Goal: Communication & Community: Answer question/provide support

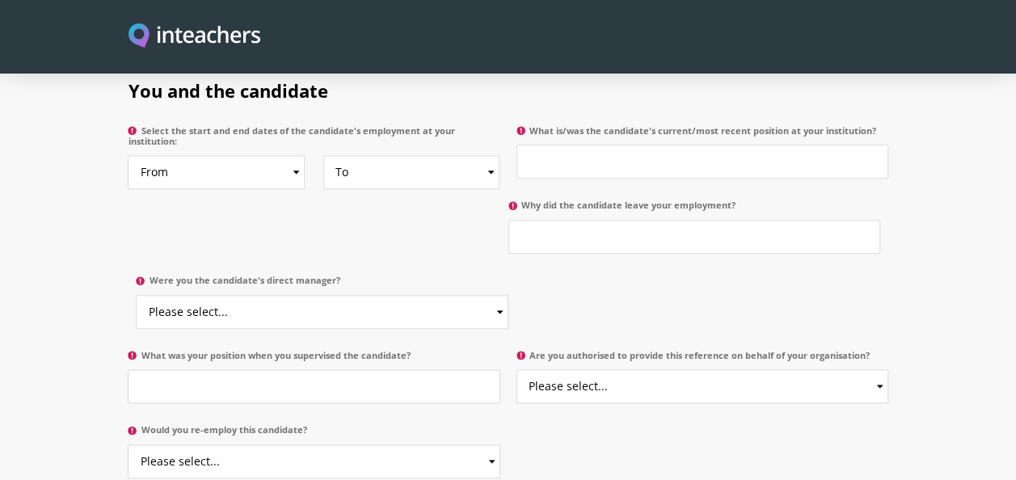
scroll to position [853, 0]
click at [265, 155] on select "From 2025 2024 2023 2022 2021 2020 2019 2018 2017 2016 2015 2014 2013 2012 2011…" at bounding box center [216, 171] width 177 height 34
select select "2012"
click at [128, 154] on select "From 2025 2024 2023 2022 2021 2020 2019 2018 2017 2016 2015 2014 2013 2012 2011…" at bounding box center [216, 171] width 177 height 34
click at [407, 163] on select "To Currently 2025 2024 2023 2022 2021 2020 2019 2018 2017 2016 2015 2014 2013 2…" at bounding box center [411, 171] width 177 height 34
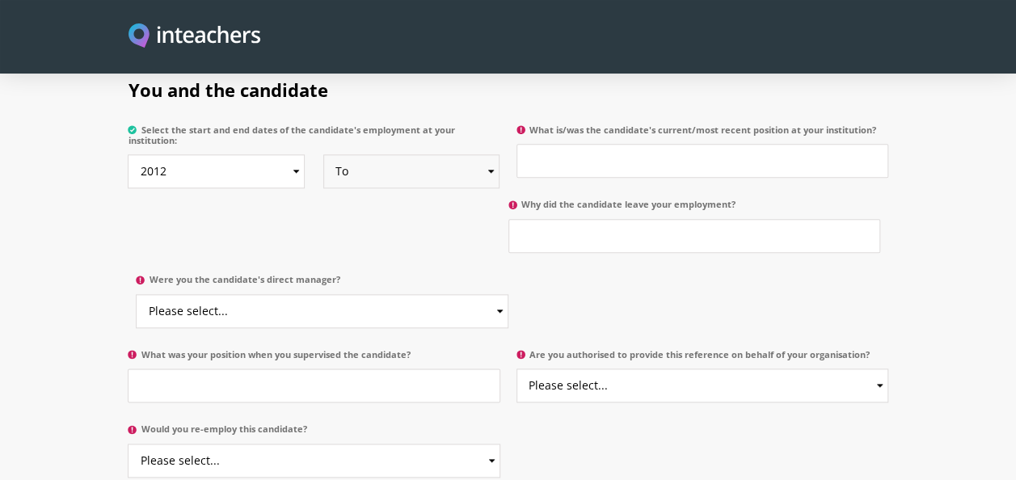
select select "2020"
click at [323, 154] on select "To Currently 2025 2024 2023 2022 2021 2020 2019 2018 2017 2016 2015 2014 2013 2…" at bounding box center [411, 171] width 177 height 34
click at [598, 145] on input "What is/was the candidate's current/most recent position at your institution?" at bounding box center [703, 161] width 372 height 34
type input "T"
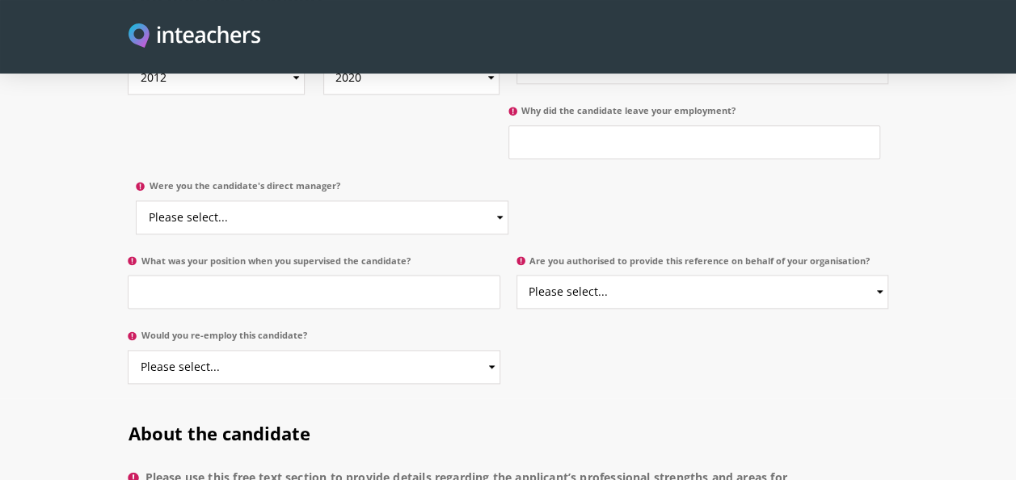
scroll to position [954, 0]
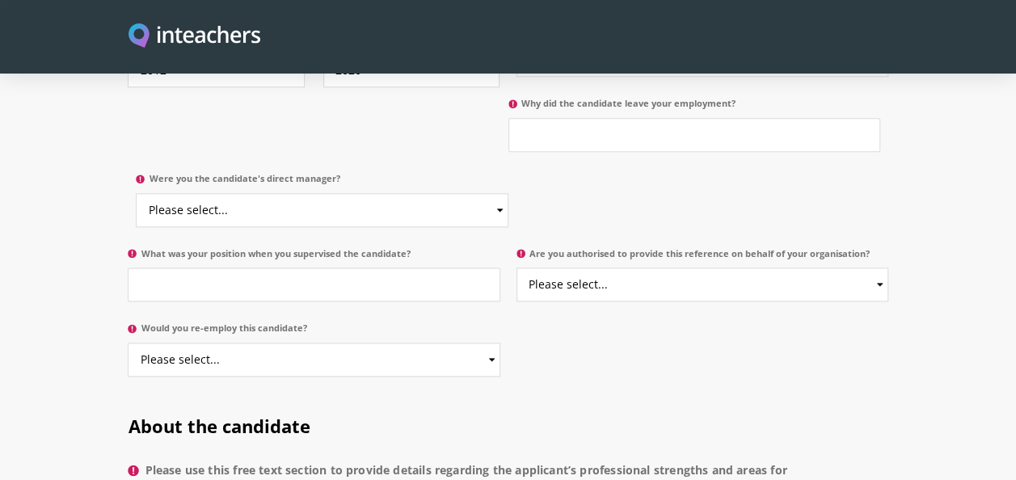
type input "Teacher"
click at [577, 128] on input "Why did the candidate leave your employment?" at bounding box center [695, 135] width 372 height 34
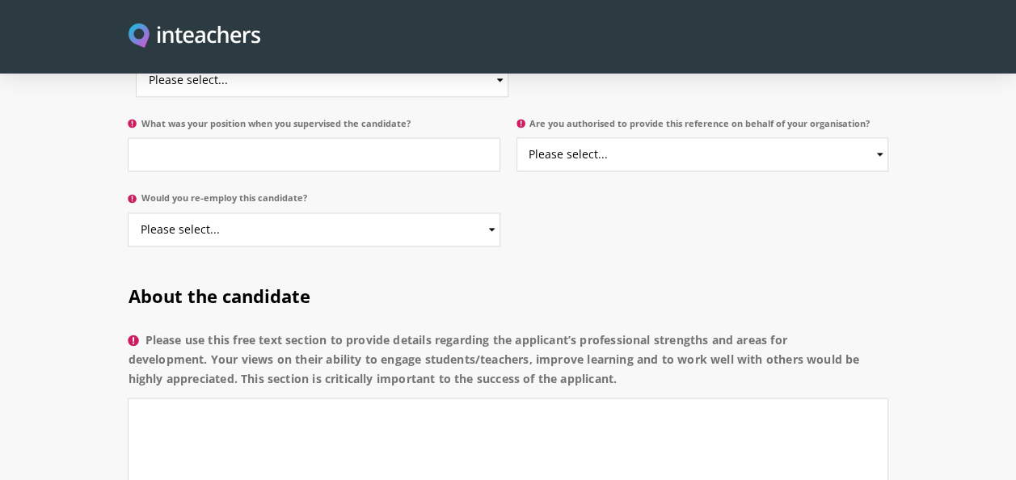
scroll to position [985, 0]
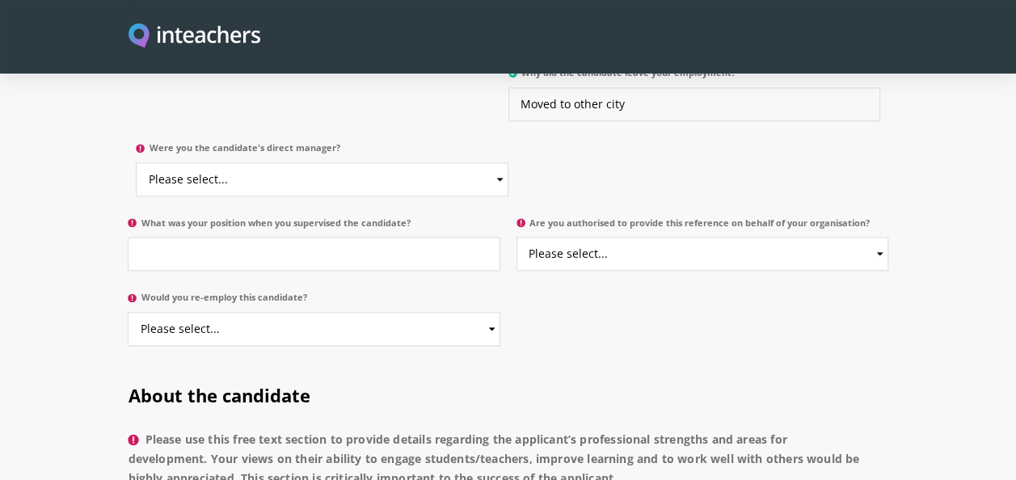
type input "Moved to other city"
click at [305, 163] on select "Please select... Yes No" at bounding box center [322, 180] width 372 height 34
select select "No"
click at [136, 163] on select "Please select... Yes No" at bounding box center [322, 180] width 372 height 34
click at [363, 237] on input "What was your position when you supervised the candidate?" at bounding box center [314, 254] width 372 height 34
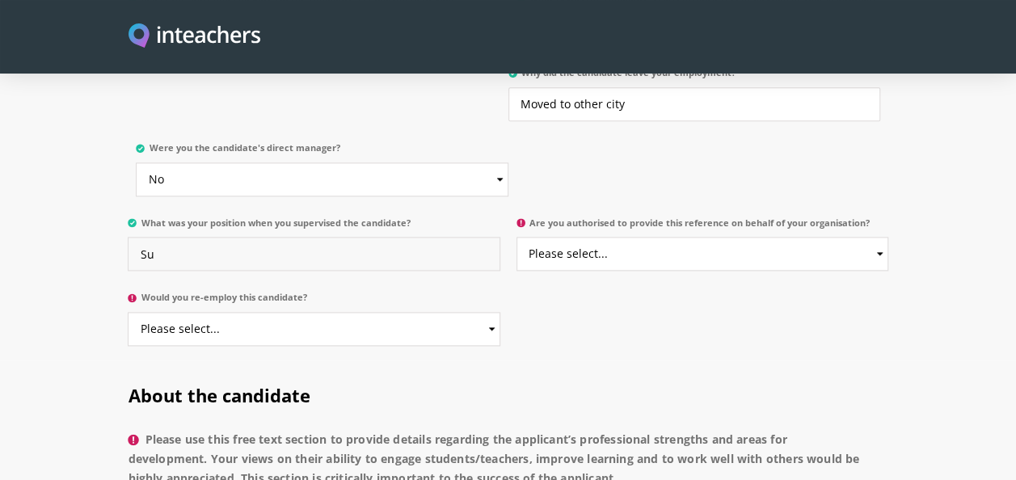
type input "S"
type input "e"
type input "T"
type input "Junior Teacher"
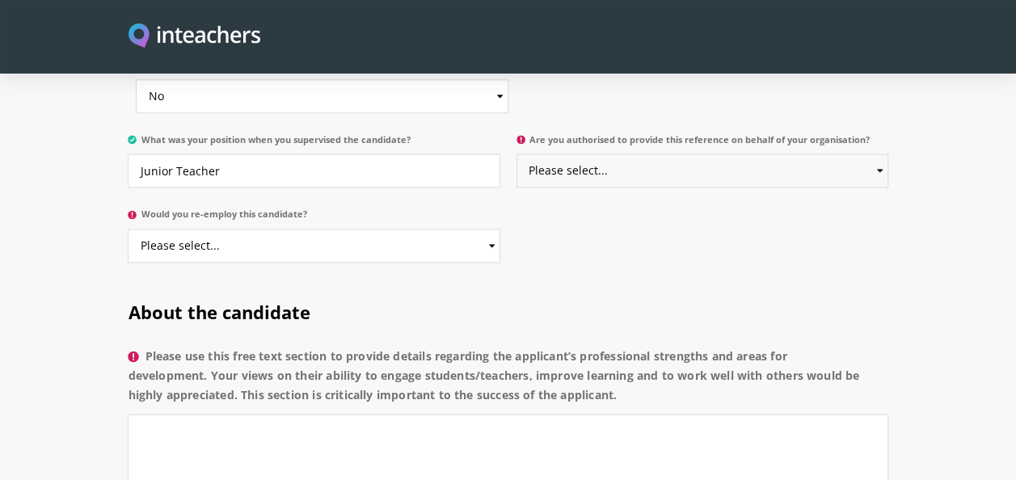
scroll to position [1071, 0]
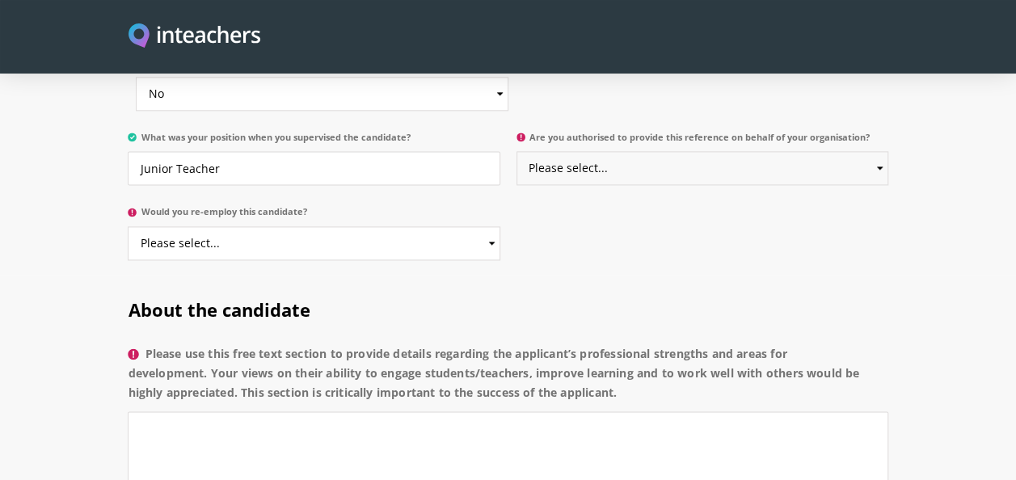
click at [621, 162] on select "Please select... Yes No" at bounding box center [703, 168] width 372 height 34
select select "Yes"
click at [517, 151] on select "Please select... Yes No" at bounding box center [703, 168] width 372 height 34
click at [408, 226] on select "Please select... Yes No" at bounding box center [314, 243] width 372 height 34
select select "Yes"
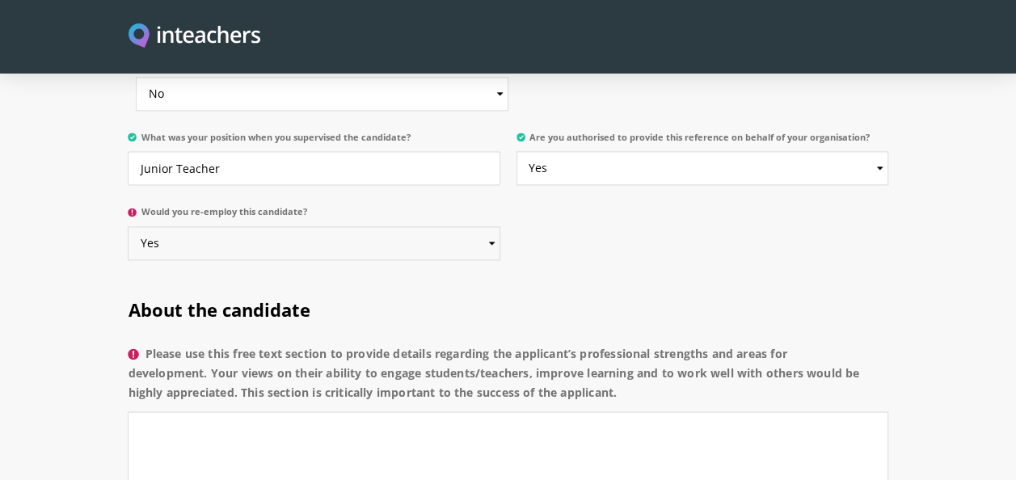
click at [128, 226] on select "Please select... Yes No" at bounding box center [314, 243] width 372 height 34
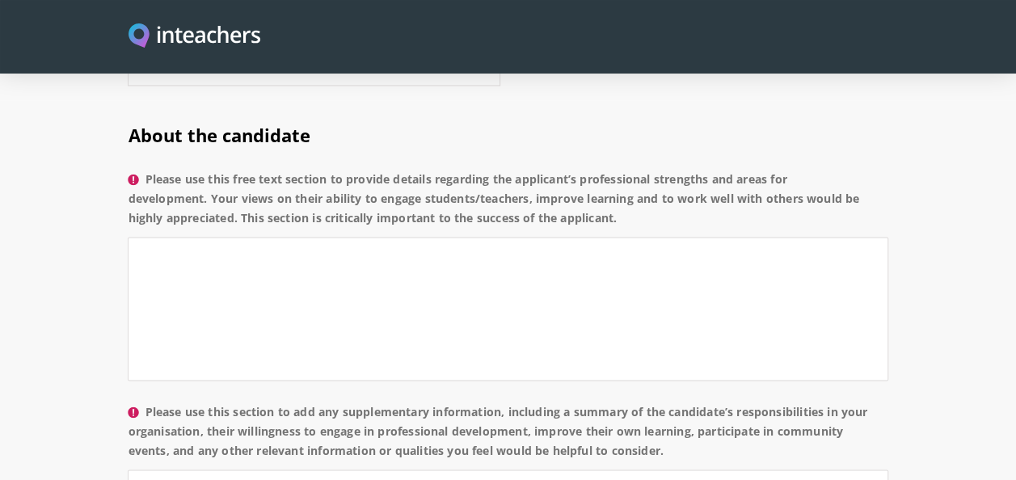
scroll to position [1247, 0]
click at [309, 263] on textarea "Please use this free text section to provide details regarding the applicant’s …" at bounding box center [508, 307] width 760 height 144
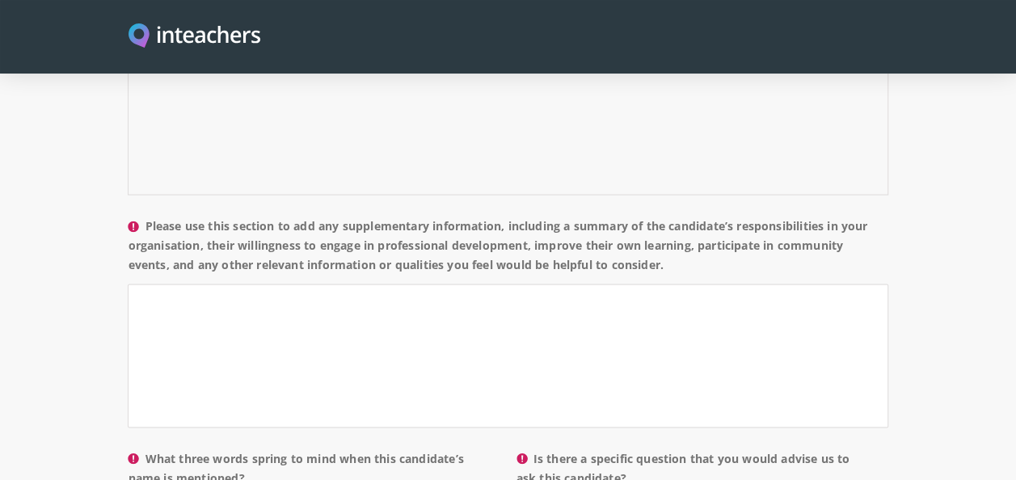
scroll to position [1248, 0]
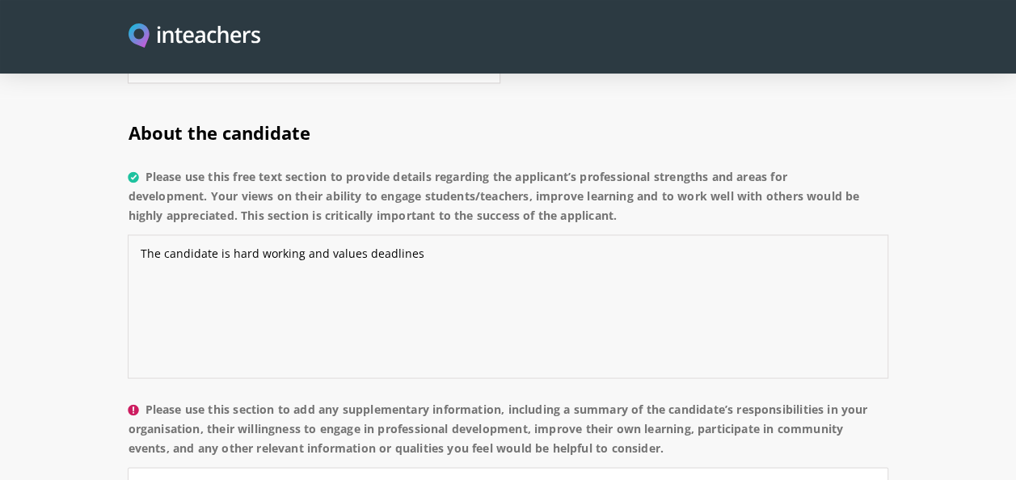
type textarea "The candidate is hard working and values deadlines"
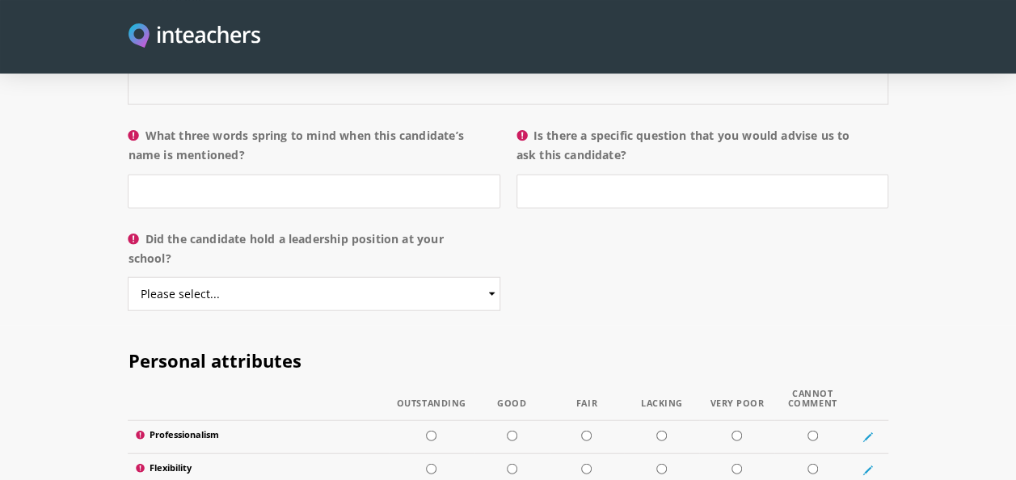
scroll to position [1757, 0]
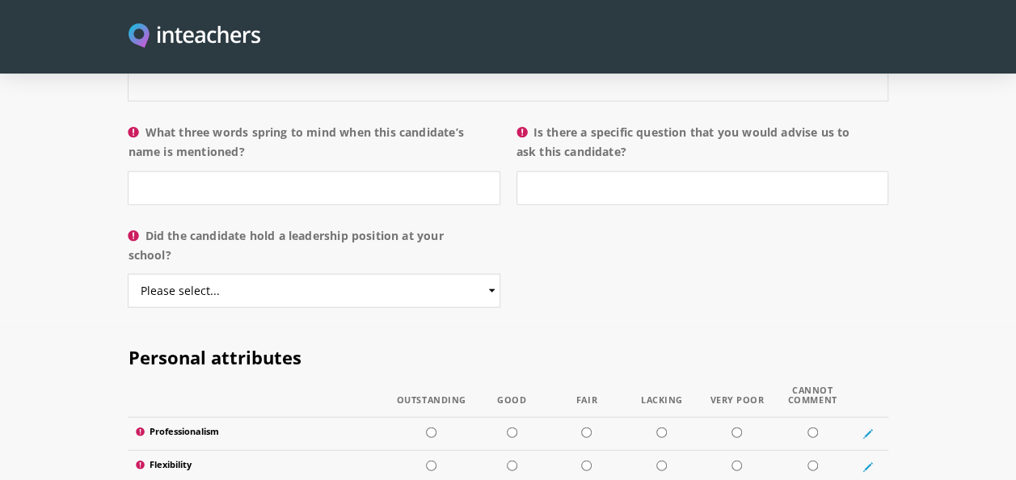
type textarea "The candidate can be potentially helpful in terms of research and analysis of t…"
click at [222, 178] on input "What three words spring to mind when this candidate’s name is mentioned?" at bounding box center [314, 188] width 372 height 34
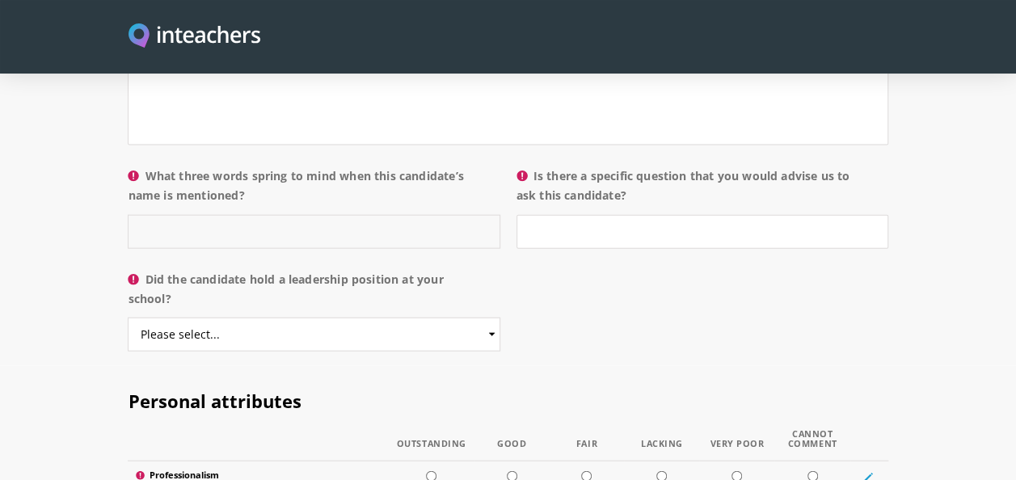
scroll to position [1712, 0]
click at [213, 217] on input "What three words spring to mind when this candidate’s name is mentioned?" at bounding box center [314, 234] width 372 height 34
type input "A"
type input "Available for any work"
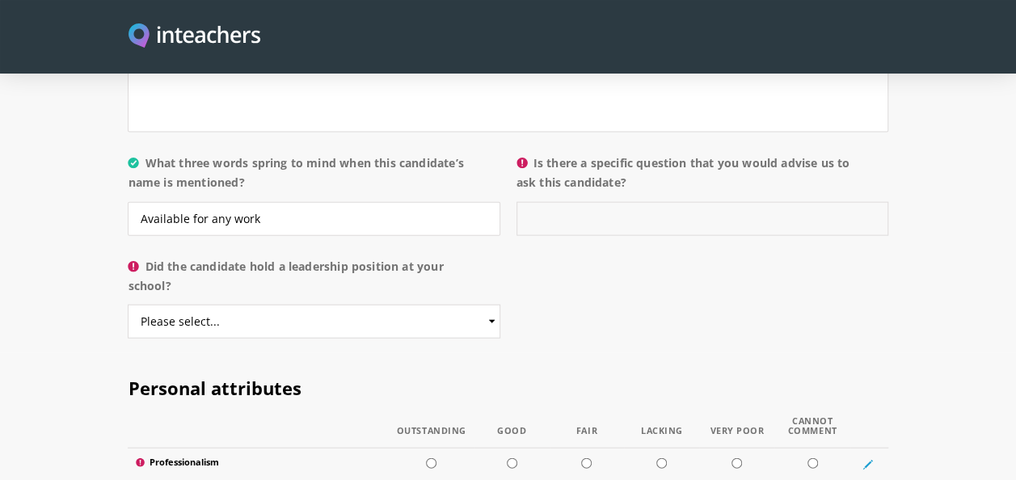
scroll to position [1728, 0]
type input "none"
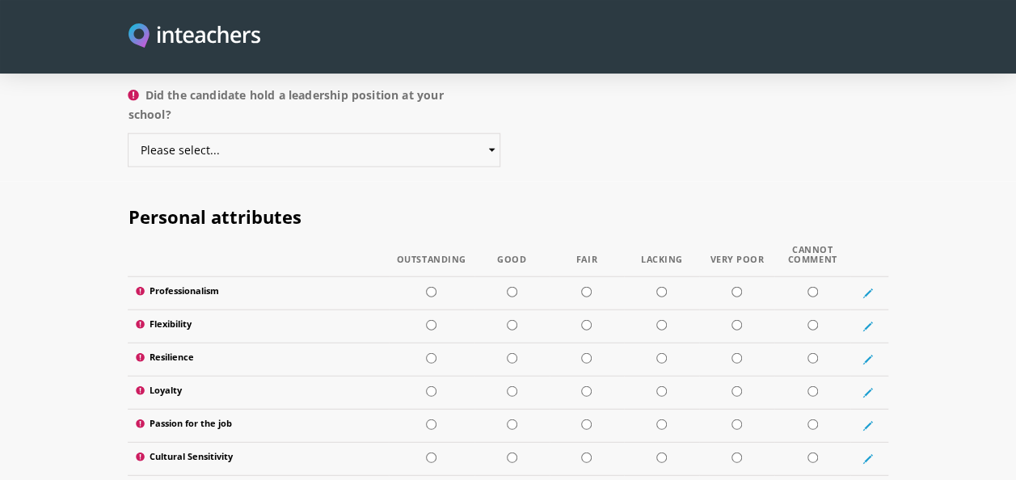
scroll to position [1801, 0]
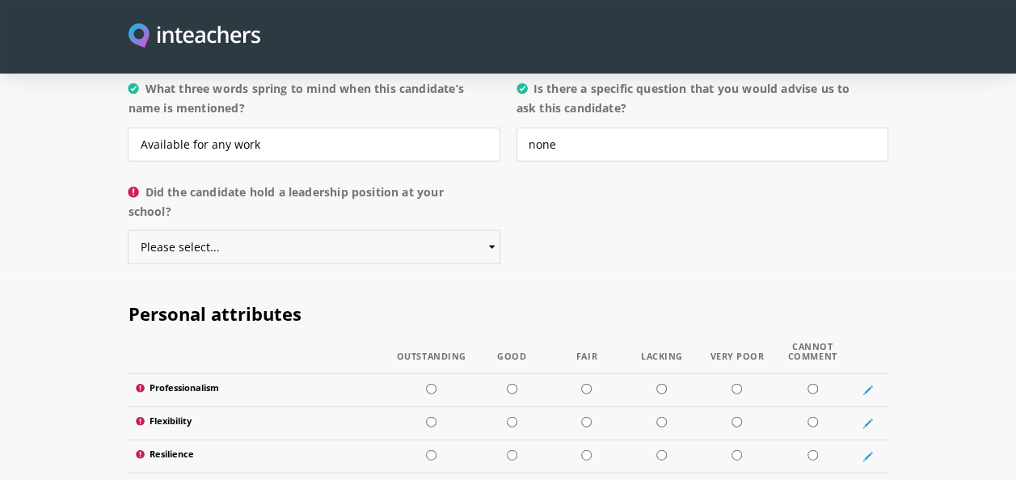
click at [218, 230] on select "Please select... Yes No" at bounding box center [314, 247] width 372 height 34
select select "No"
click at [128, 230] on select "Please select... Yes No" at bounding box center [314, 247] width 372 height 34
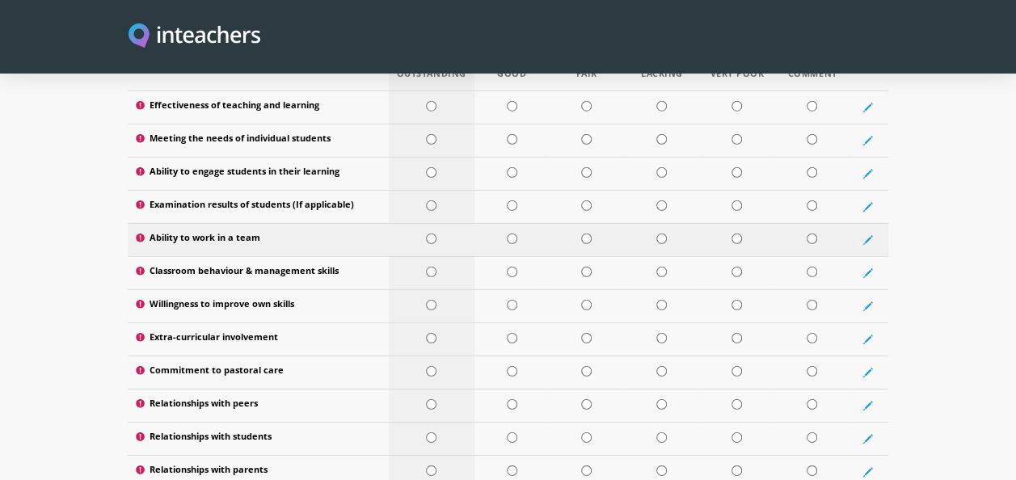
scroll to position [2148, 0]
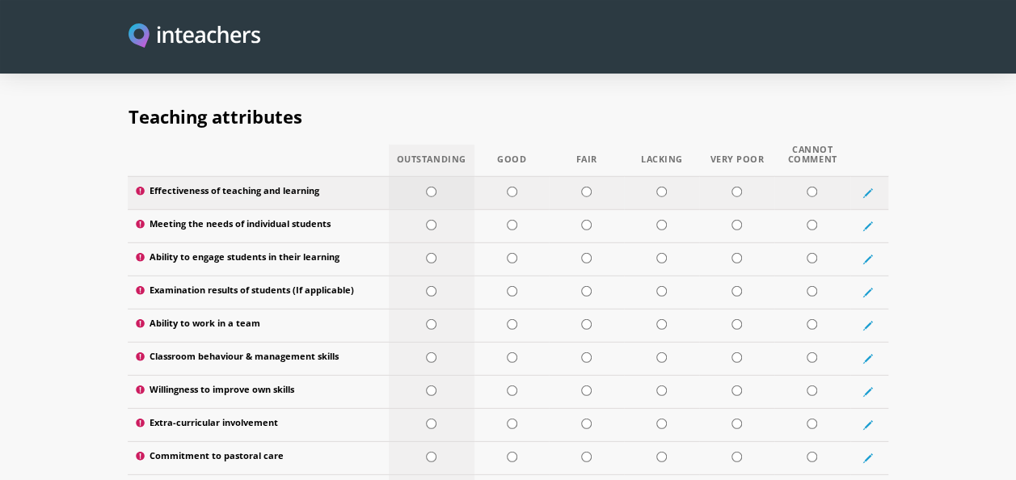
click at [433, 176] on td at bounding box center [432, 192] width 86 height 33
radio input "true"
click at [518, 209] on td at bounding box center [512, 225] width 75 height 33
radio input "true"
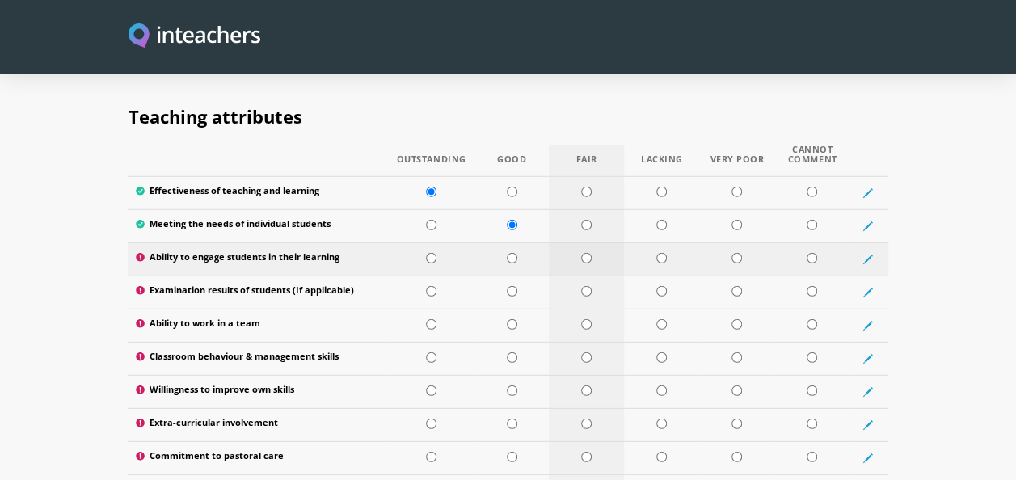
click at [593, 243] on td at bounding box center [586, 259] width 75 height 33
radio input "true"
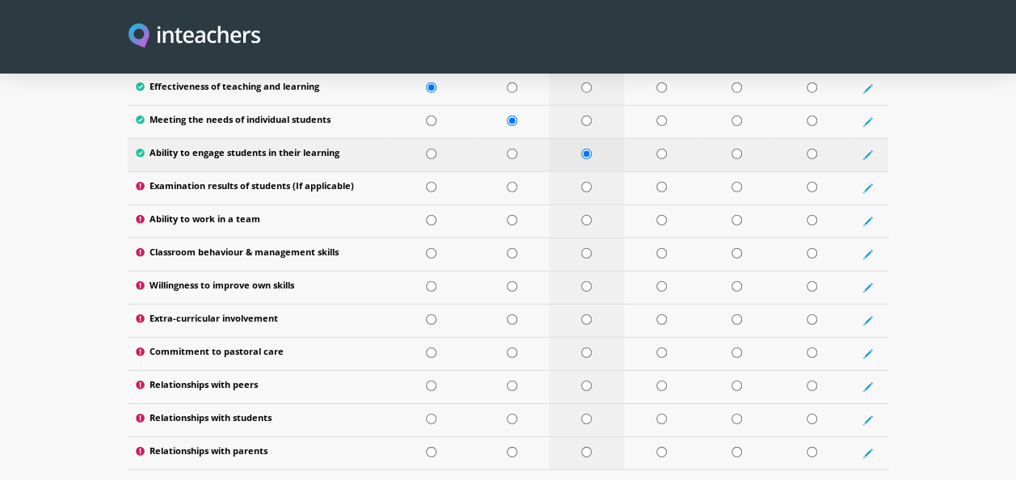
scroll to position [2253, 0]
click at [589, 181] on input "radio" at bounding box center [586, 186] width 11 height 11
radio input "true"
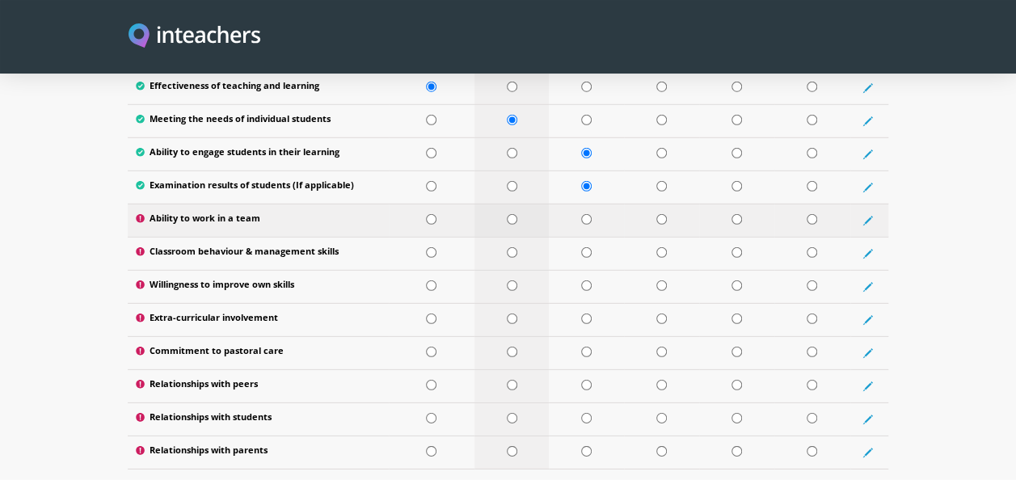
click at [516, 214] on input "radio" at bounding box center [512, 219] width 11 height 11
radio input "true"
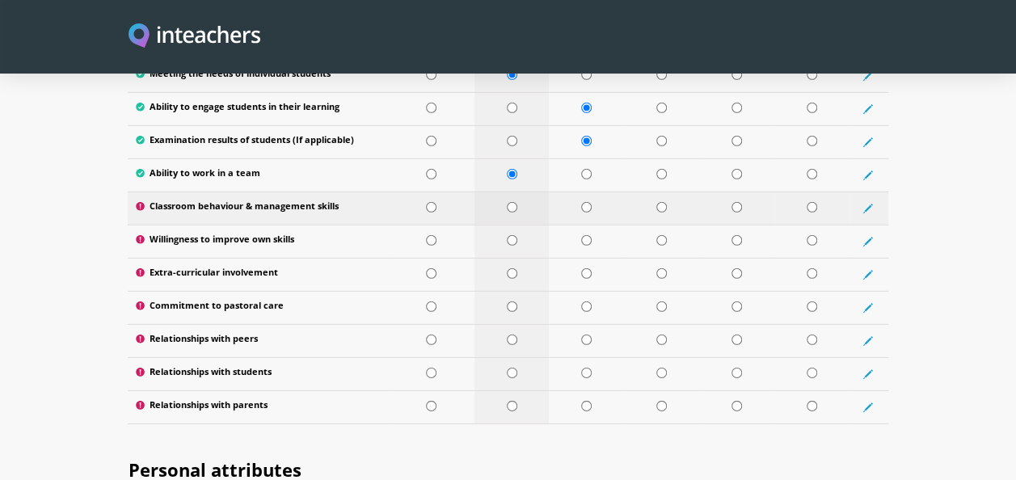
click at [508, 202] on input "radio" at bounding box center [512, 207] width 11 height 11
radio input "true"
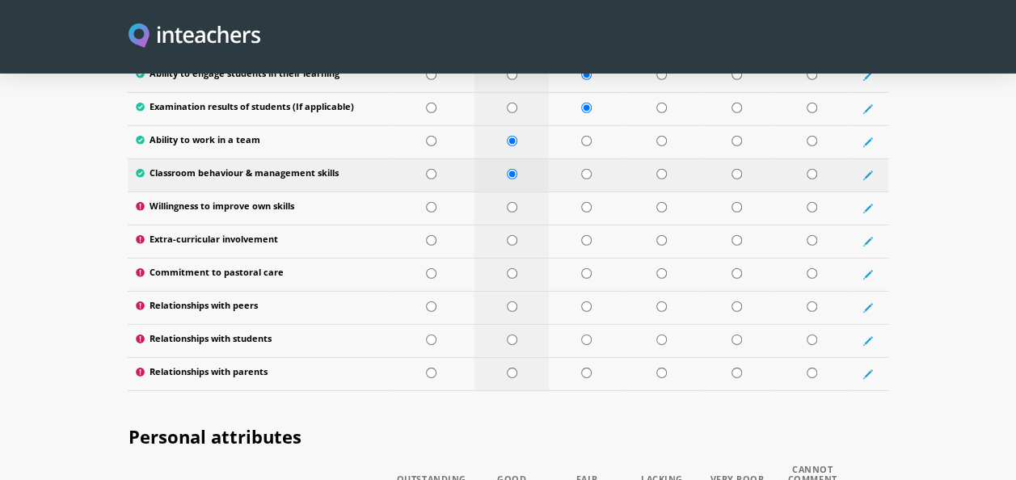
scroll to position [2339, 0]
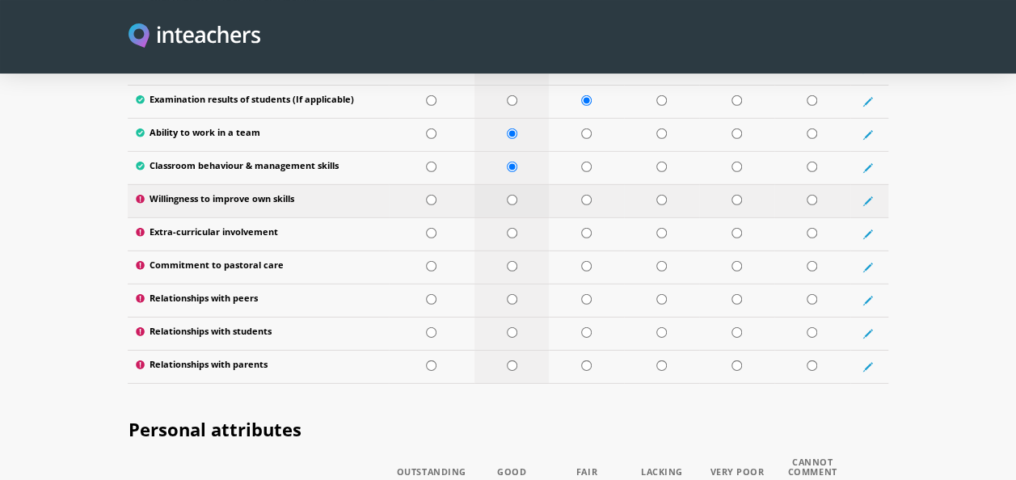
click at [501, 184] on td at bounding box center [512, 200] width 75 height 33
radio input "true"
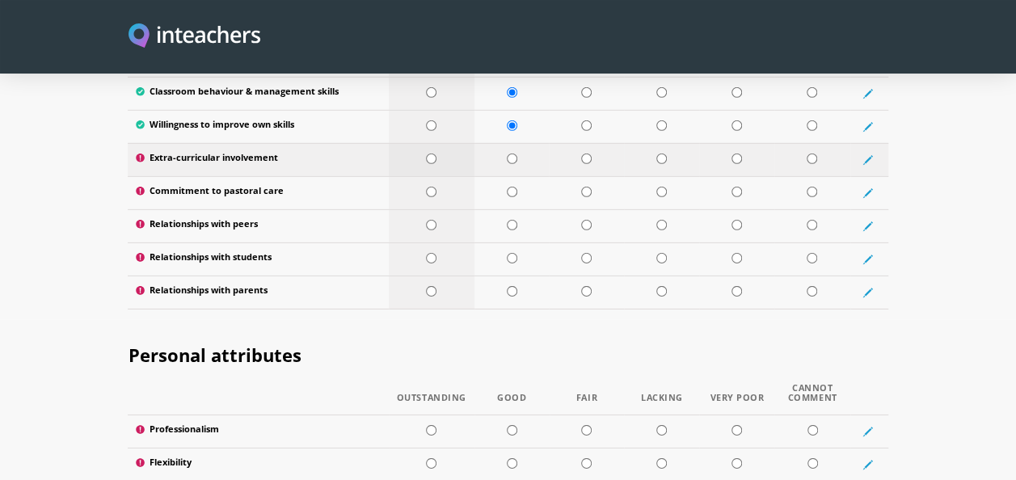
click at [433, 143] on td at bounding box center [432, 159] width 86 height 33
radio input "true"
click at [433, 187] on input "radio" at bounding box center [431, 192] width 11 height 11
radio input "true"
click at [436, 209] on td at bounding box center [432, 225] width 86 height 33
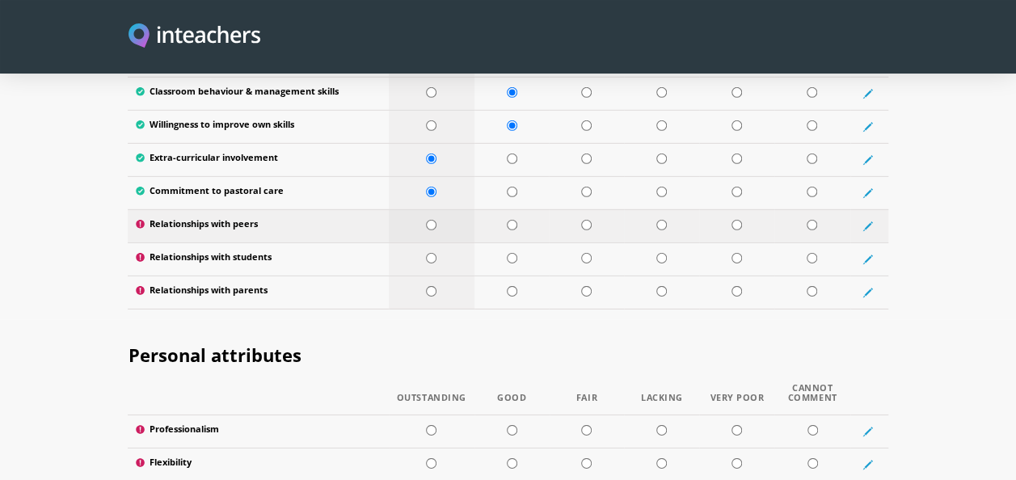
radio input "true"
click at [508, 253] on input "radio" at bounding box center [512, 258] width 11 height 11
radio input "true"
click at [425, 276] on td at bounding box center [432, 292] width 86 height 33
radio input "true"
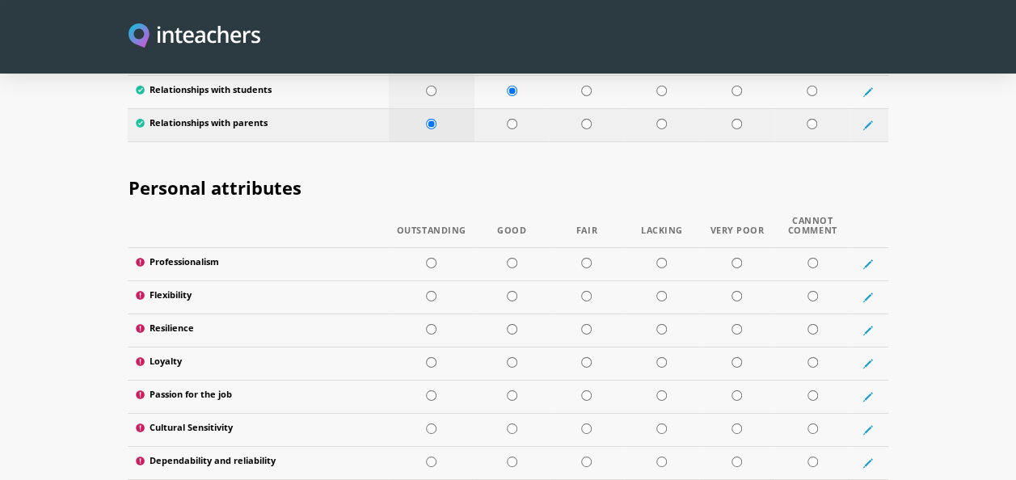
scroll to position [2581, 0]
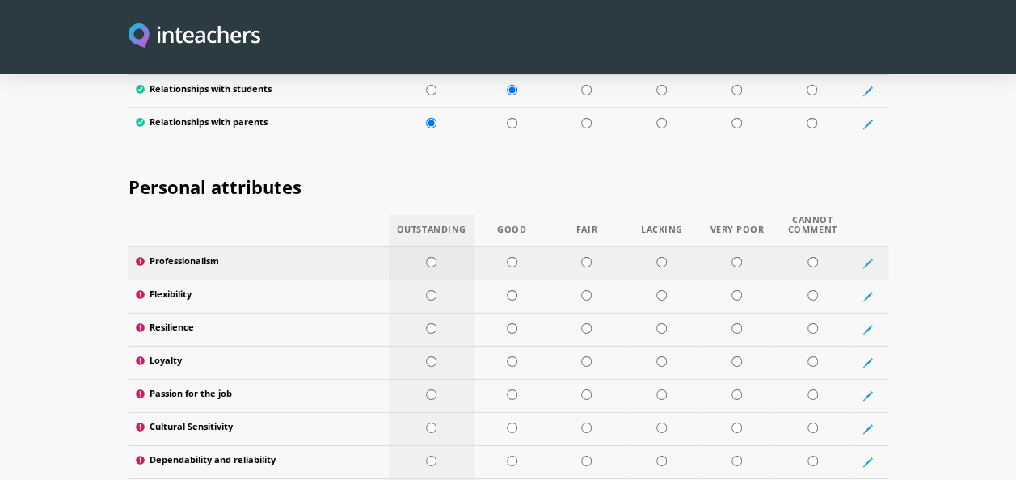
click at [430, 257] on input "radio" at bounding box center [431, 262] width 11 height 11
radio input "true"
click at [431, 280] on td at bounding box center [432, 296] width 86 height 33
radio input "true"
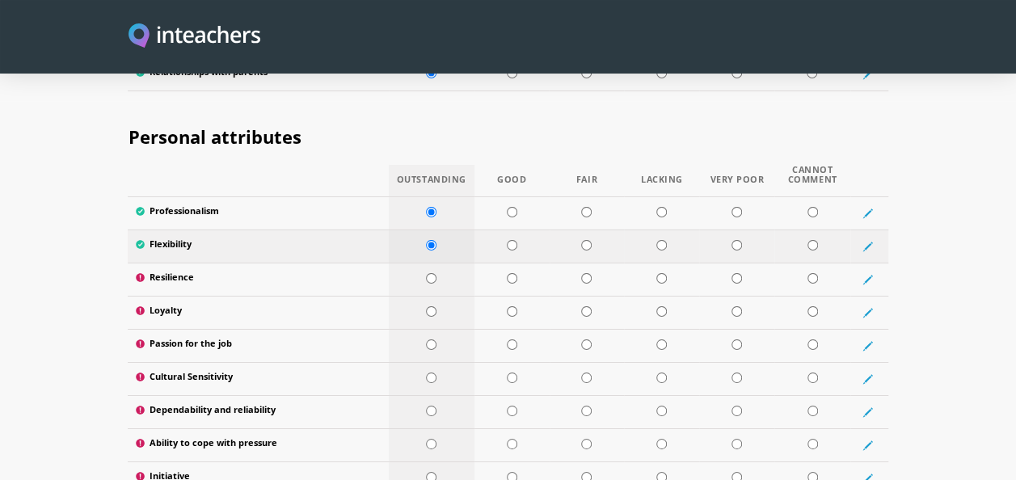
scroll to position [2642, 0]
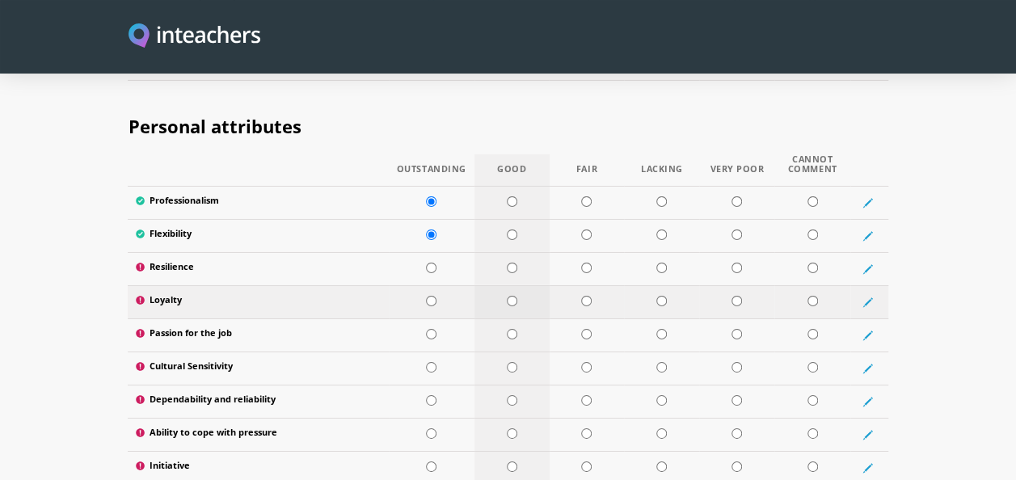
click at [516, 296] on input "radio" at bounding box center [512, 301] width 11 height 11
radio input "true"
click at [421, 252] on td at bounding box center [432, 268] width 86 height 33
radio input "true"
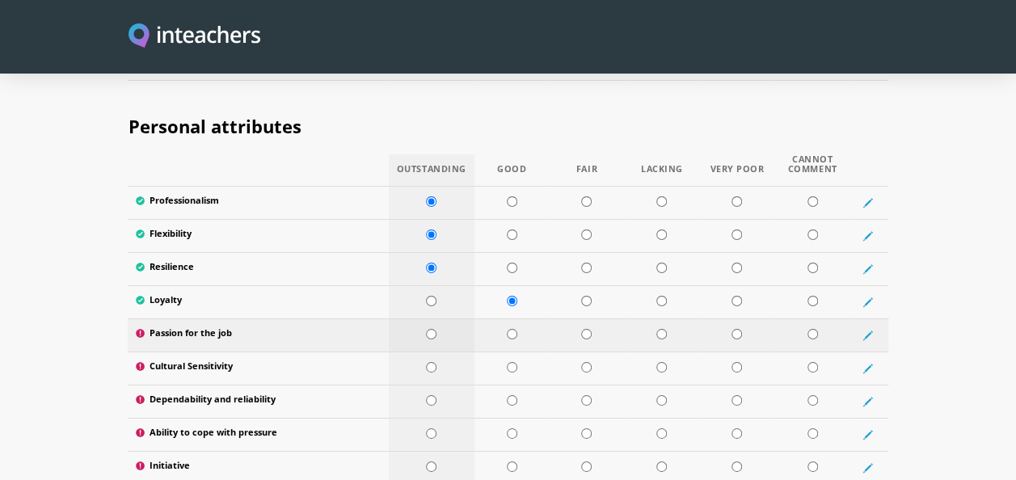
click at [439, 319] on td at bounding box center [432, 335] width 86 height 33
radio input "true"
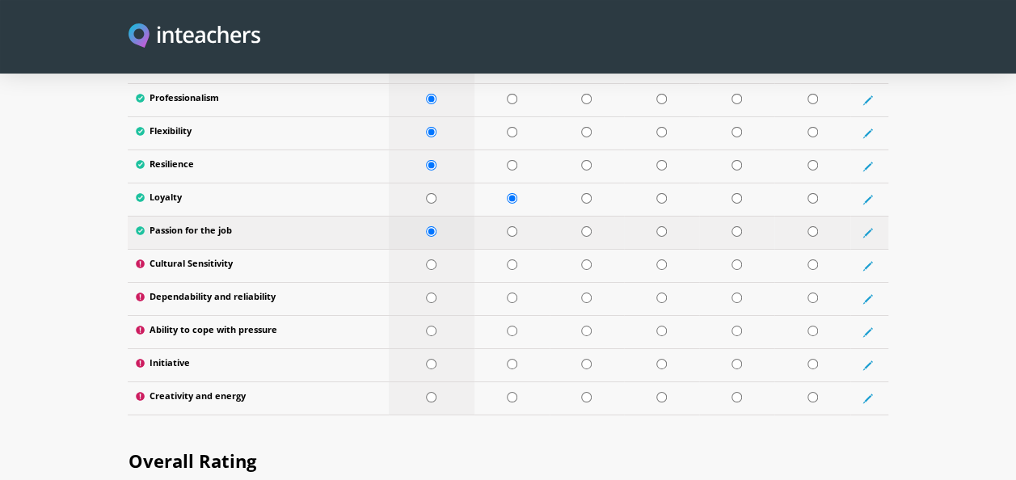
scroll to position [2745, 0]
click at [449, 248] on td at bounding box center [432, 264] width 86 height 33
radio input "true"
click at [444, 283] on td at bounding box center [432, 297] width 86 height 33
radio input "true"
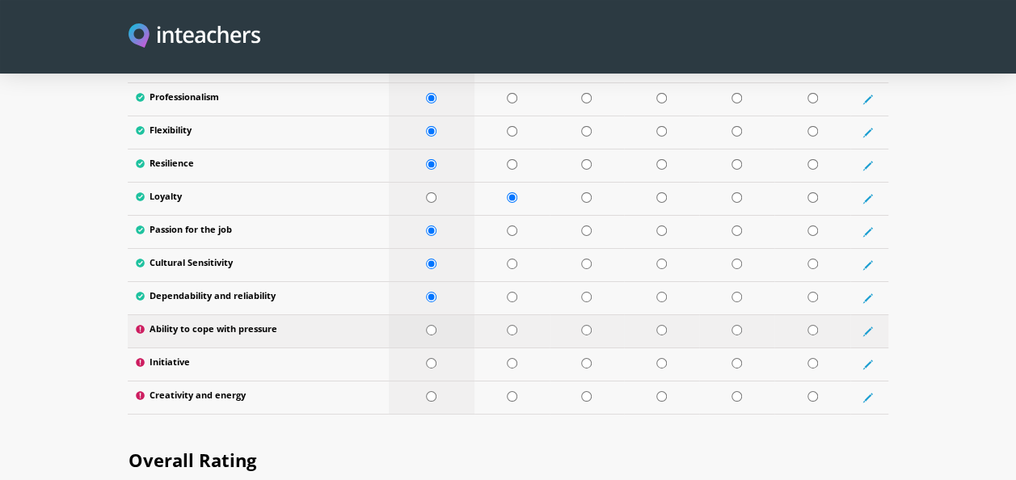
click at [442, 315] on td at bounding box center [432, 331] width 86 height 33
radio input "true"
click at [439, 348] on td at bounding box center [432, 364] width 86 height 33
radio input "true"
click at [441, 381] on td at bounding box center [432, 397] width 86 height 33
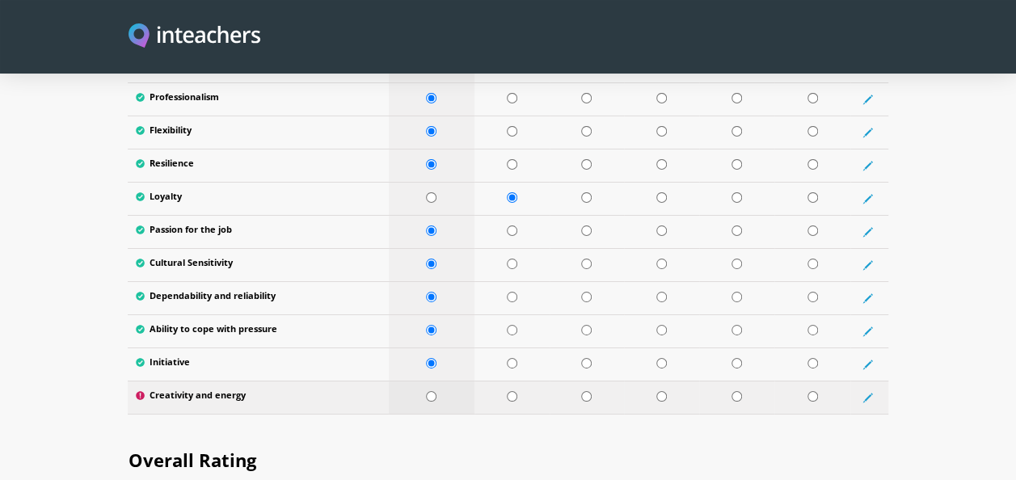
radio input "true"
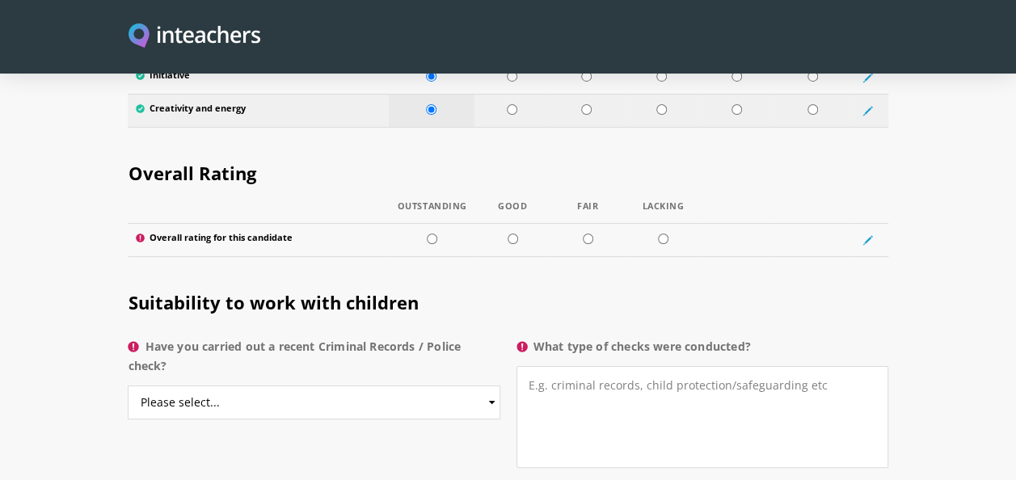
scroll to position [3033, 0]
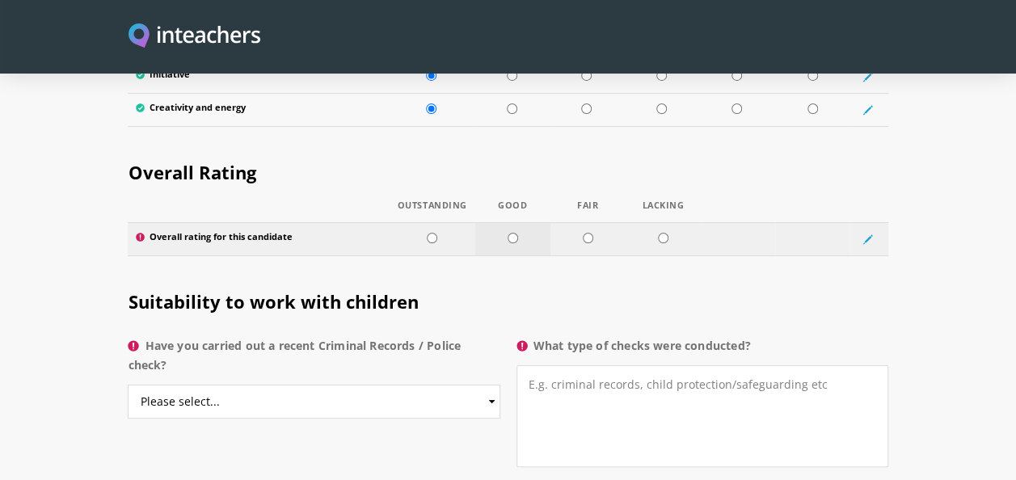
click at [518, 222] on td at bounding box center [512, 238] width 75 height 33
radio input "true"
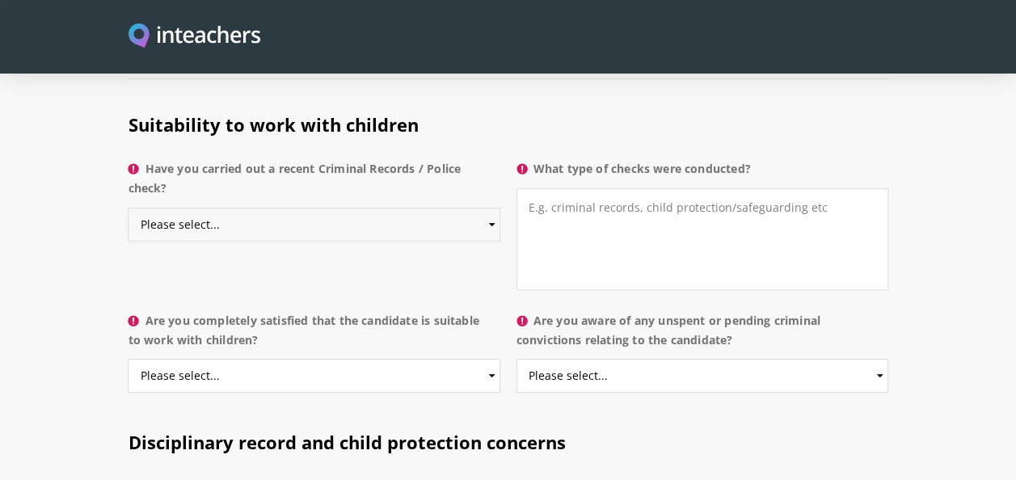
click at [412, 208] on select "Please select... Yes No Do not know" at bounding box center [314, 225] width 372 height 34
click at [128, 208] on select "Please select... Yes No Do not know" at bounding box center [314, 225] width 372 height 34
click at [345, 208] on select "Please select... Yes No Do not know" at bounding box center [314, 225] width 372 height 34
select select "No"
click at [128, 208] on select "Please select... Yes No Do not know" at bounding box center [314, 225] width 372 height 34
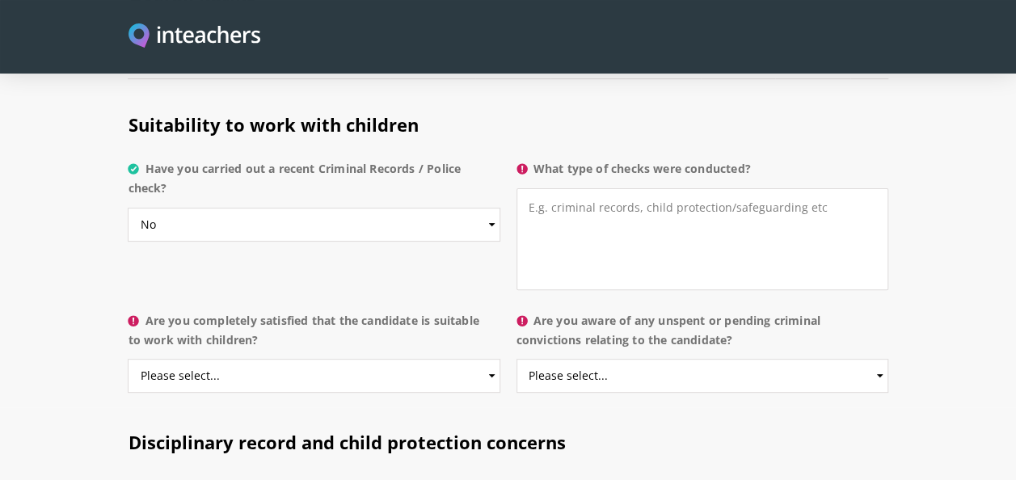
click at [469, 243] on div "Suitability to work with children Have you carried out a recent Criminal Record…" at bounding box center [508, 197] width 776 height 215
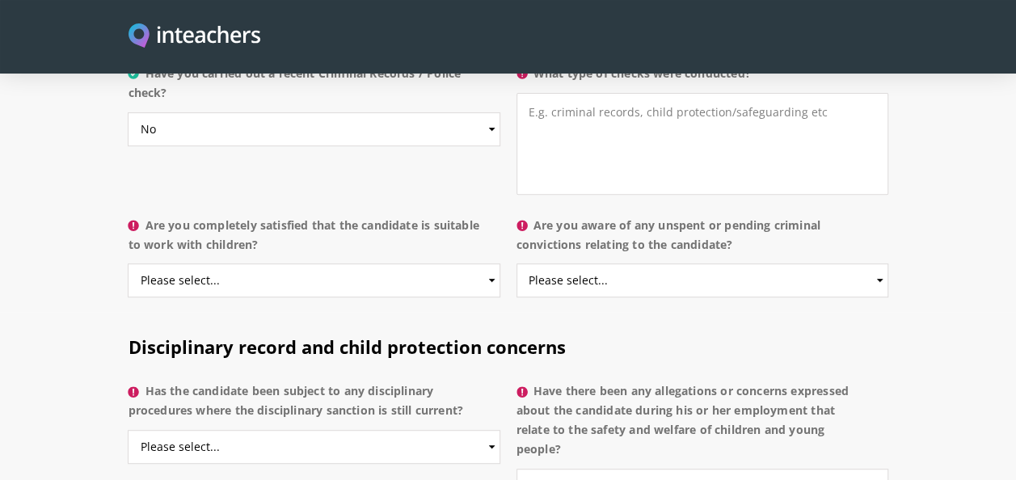
scroll to position [3307, 0]
click at [408, 263] on select "Please select... Yes No Do not know" at bounding box center [314, 280] width 372 height 34
select select "Yes"
click at [128, 263] on select "Please select... Yes No Do not know" at bounding box center [314, 280] width 372 height 34
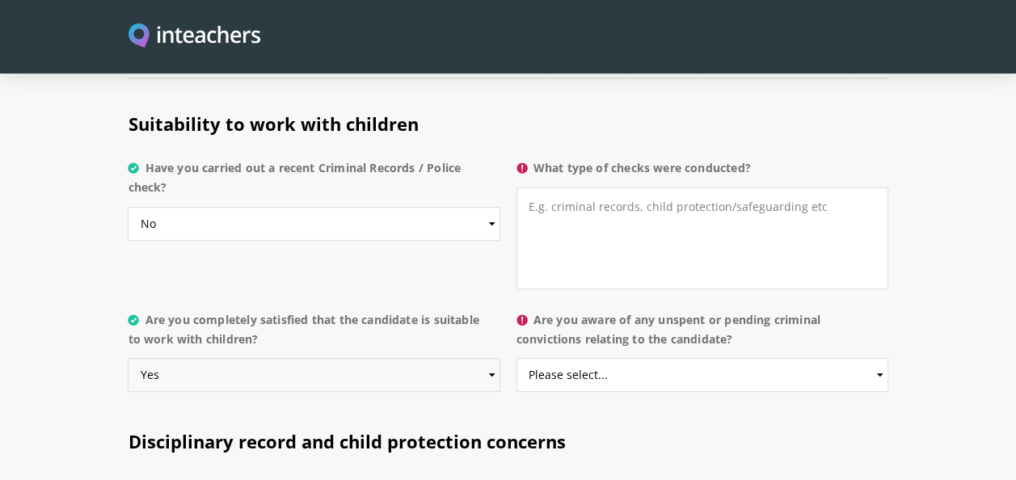
scroll to position [3197, 0]
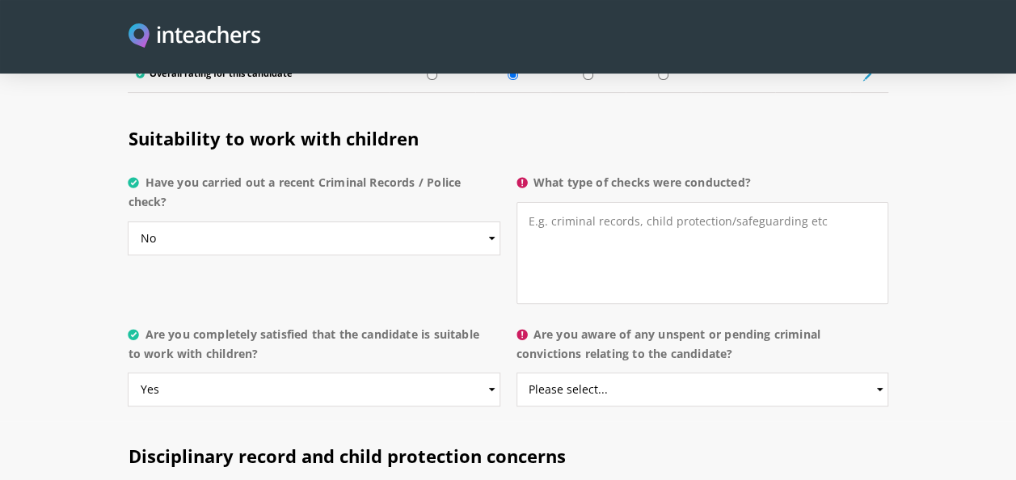
click at [281, 259] on div "Suitability to work with children Have you carried out a recent Criminal Record…" at bounding box center [508, 211] width 776 height 215
click at [278, 222] on select "Please select... Yes No Do not know" at bounding box center [314, 239] width 372 height 34
click at [128, 222] on select "Please select... Yes No Do not know" at bounding box center [314, 239] width 372 height 34
click at [307, 222] on select "Please select... Yes No Do not know" at bounding box center [314, 239] width 372 height 34
select select "No"
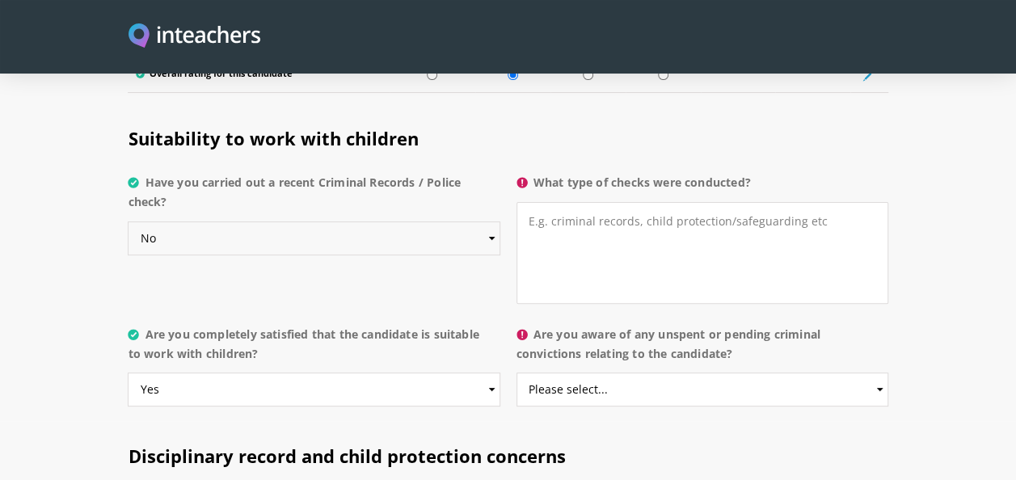
click at [128, 222] on select "Please select... Yes No Do not know" at bounding box center [314, 239] width 372 height 34
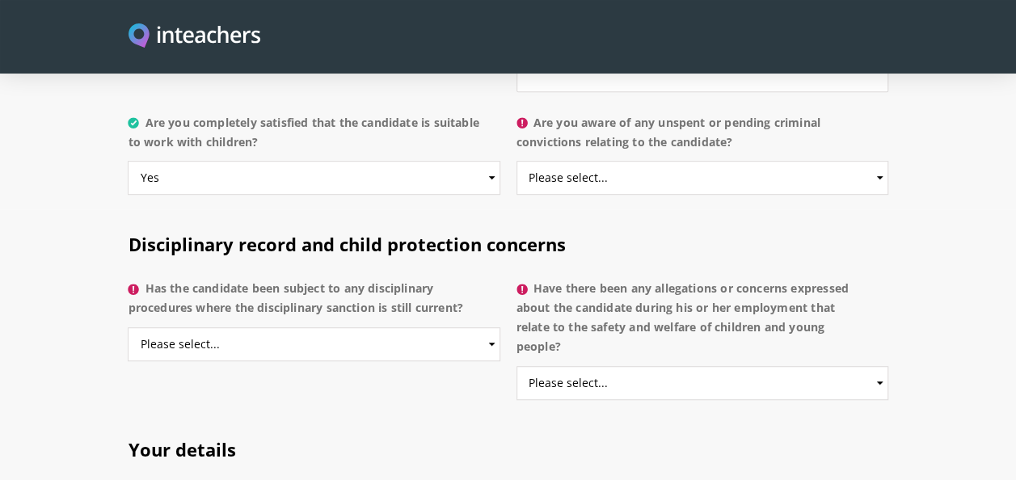
scroll to position [3277, 0]
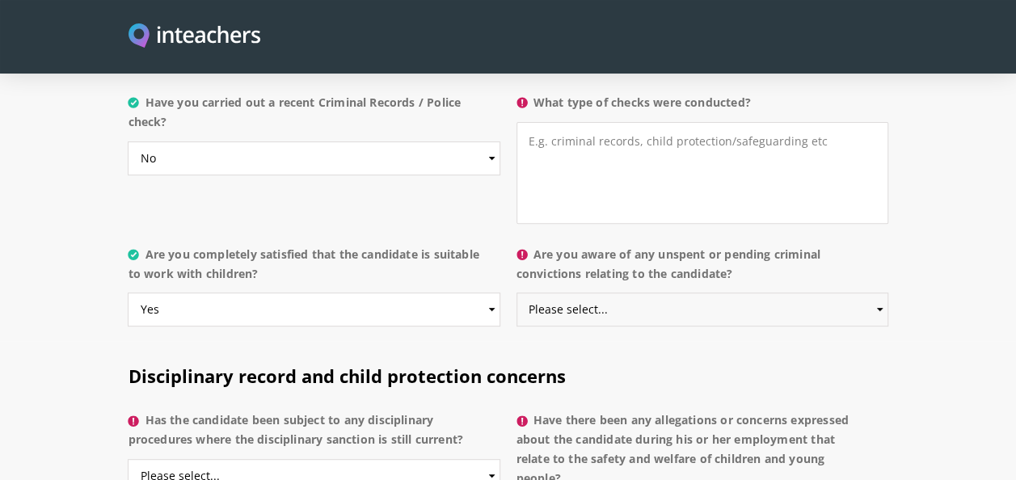
click at [611, 293] on select "Please select... Yes No Do not know" at bounding box center [703, 310] width 372 height 34
select select "No"
click at [517, 293] on select "Please select... Yes No Do not know" at bounding box center [703, 310] width 372 height 34
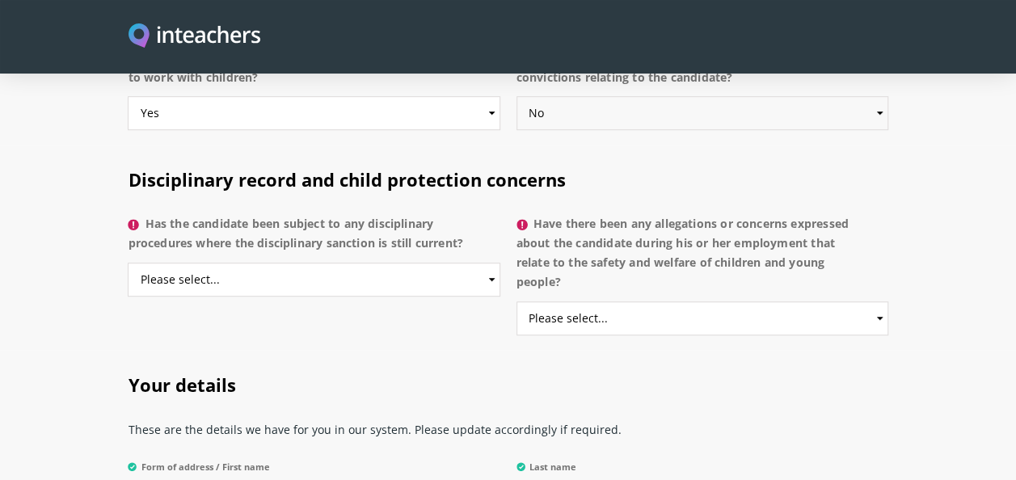
scroll to position [3486, 0]
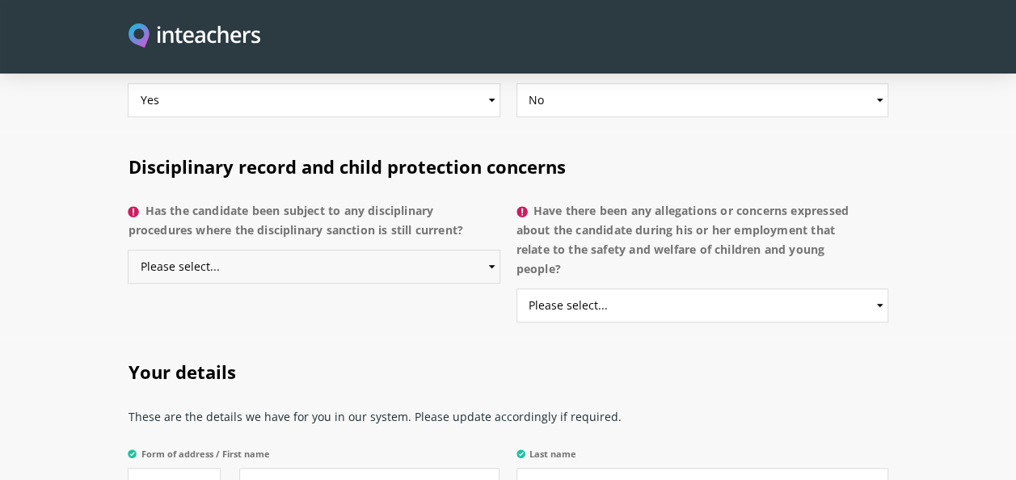
click at [291, 250] on select "Please select... Yes No Do not know" at bounding box center [314, 267] width 372 height 34
select select "No"
click at [128, 250] on select "Please select... Yes No Do not know" at bounding box center [314, 267] width 372 height 34
click at [627, 257] on label "Have there been any allegations or concerns expressed about the candidate durin…" at bounding box center [703, 244] width 372 height 87
click at [627, 289] on select "Please select... Yes No Do not know" at bounding box center [703, 306] width 372 height 34
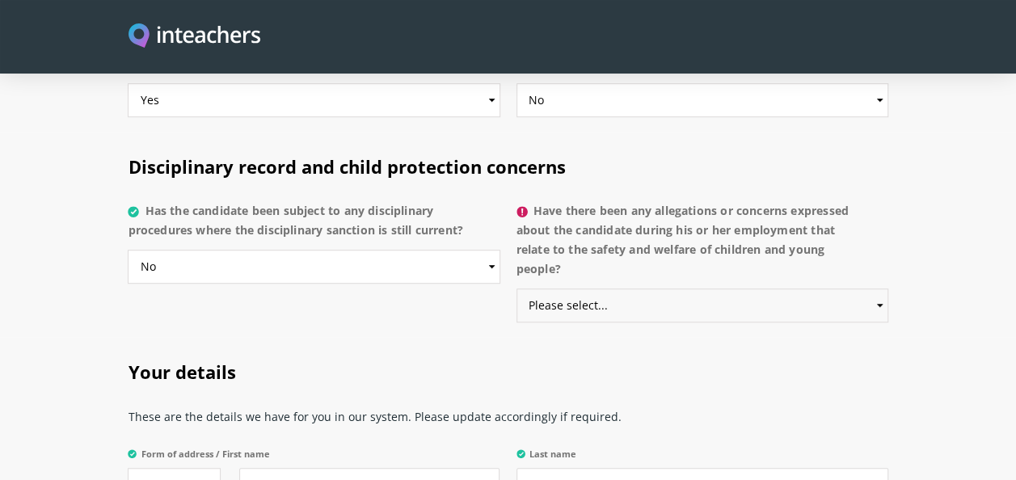
click at [612, 289] on select "Please select... Yes No Do not know" at bounding box center [703, 306] width 372 height 34
select select "No"
click at [517, 289] on select "Please select... Yes No Do not know" at bounding box center [703, 306] width 372 height 34
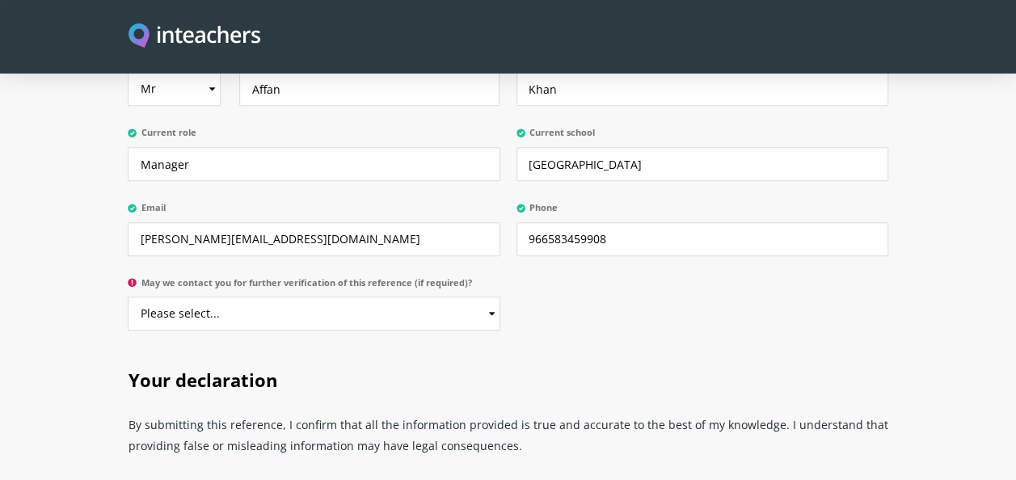
scroll to position [3905, 0]
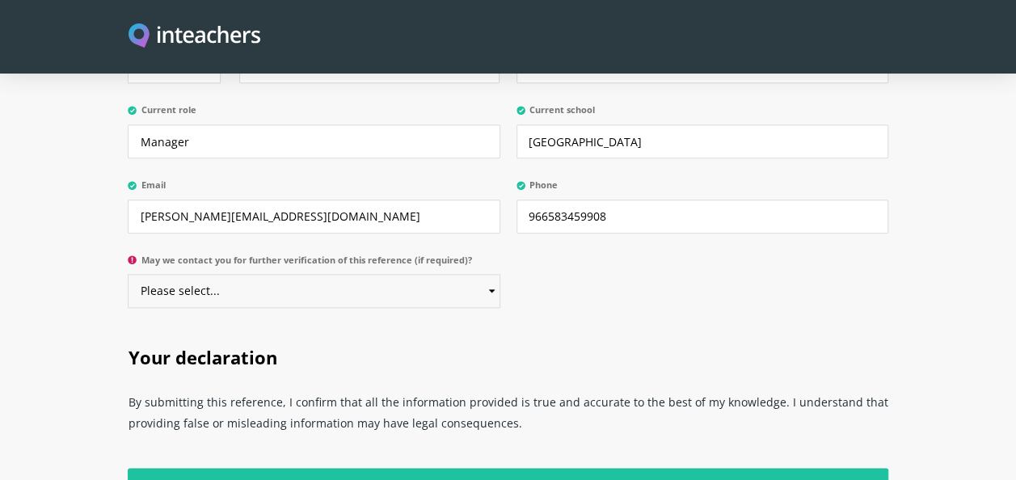
click at [343, 274] on select "Please select... Yes No" at bounding box center [314, 291] width 372 height 34
select select "Yes"
click at [128, 274] on select "Please select... Yes No" at bounding box center [314, 291] width 372 height 34
click at [581, 251] on div "Your details These are the details we have for you in our system. Please update…" at bounding box center [508, 120] width 776 height 404
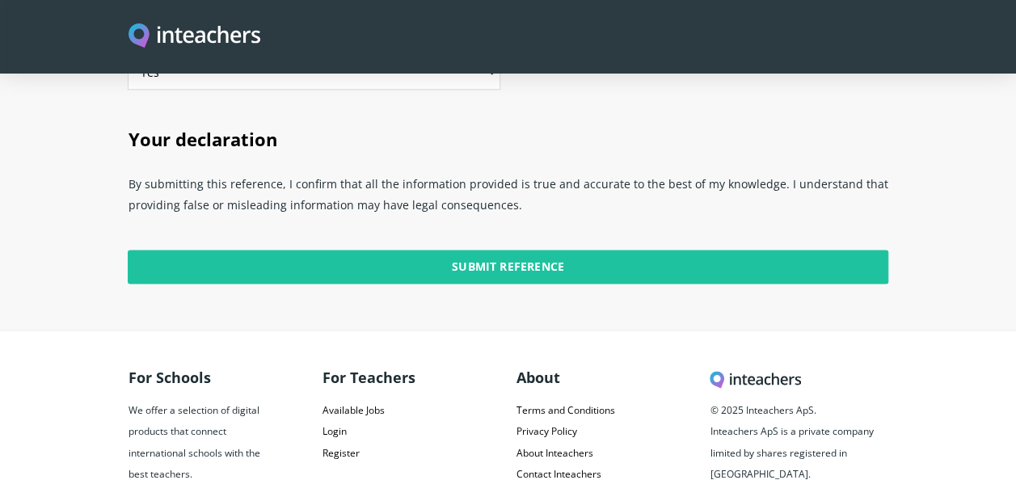
scroll to position [4124, 0]
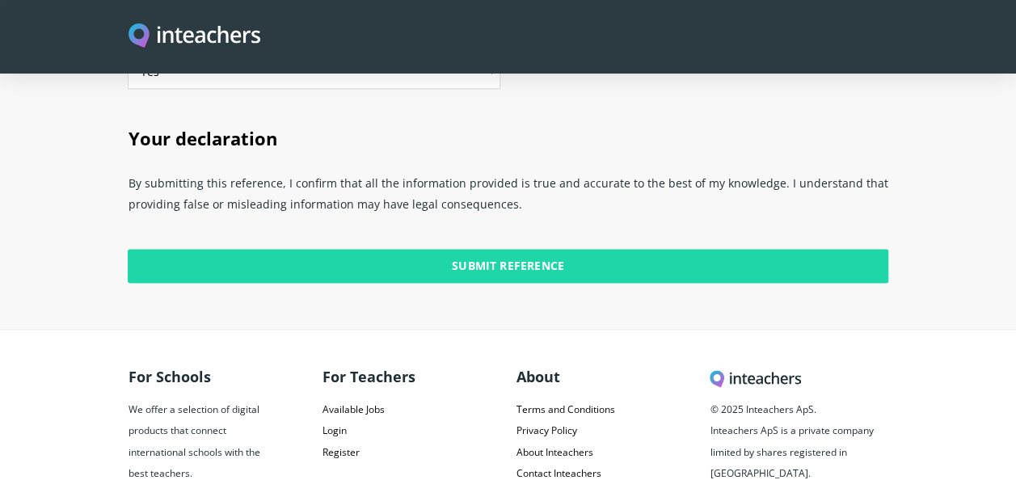
click at [517, 249] on input "Submit Reference" at bounding box center [508, 266] width 760 height 34
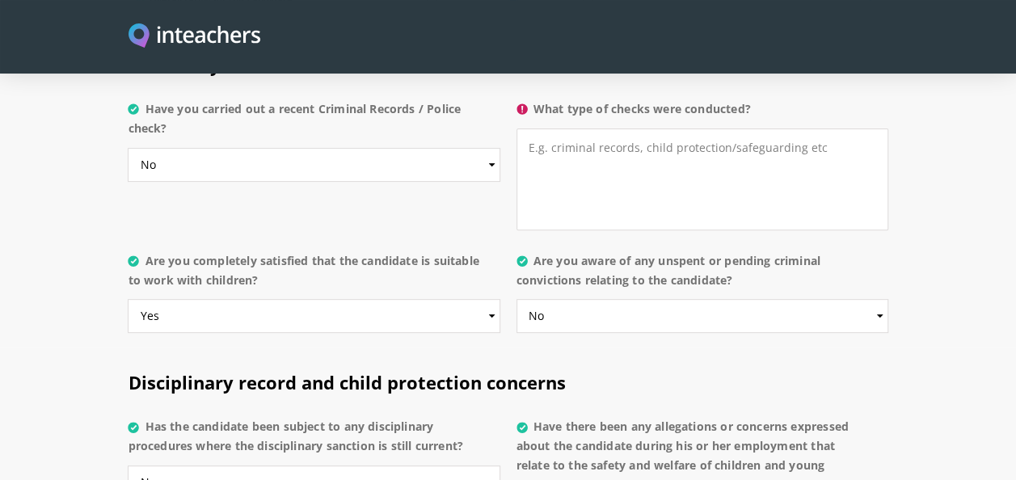
scroll to position [3114, 0]
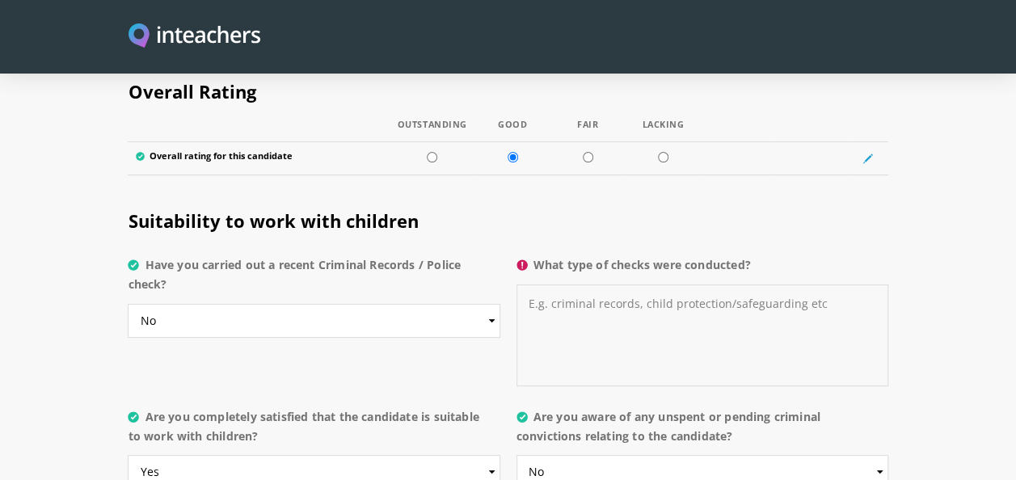
click at [568, 316] on textarea "What type of checks were conducted?" at bounding box center [703, 336] width 372 height 102
type textarea "None"
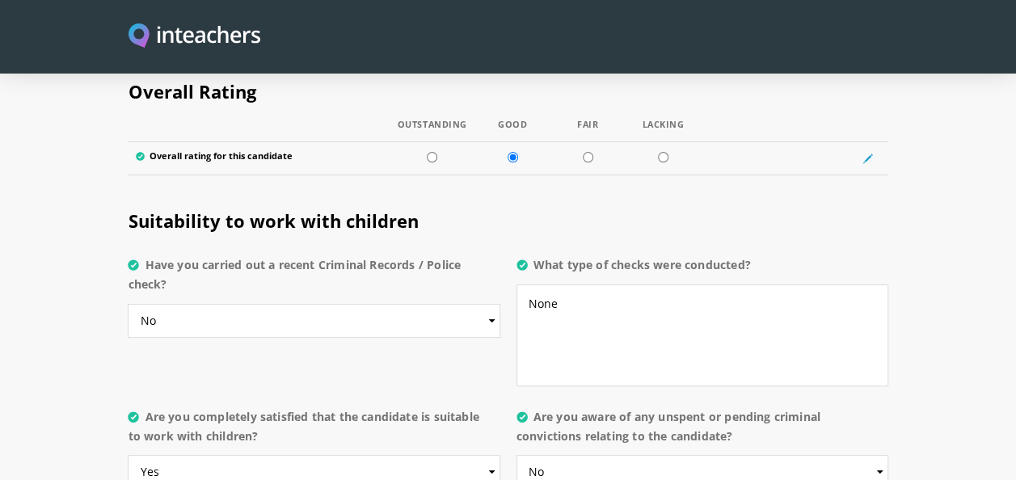
click at [522, 193] on h2 "Suitability to work with children" at bounding box center [508, 217] width 760 height 63
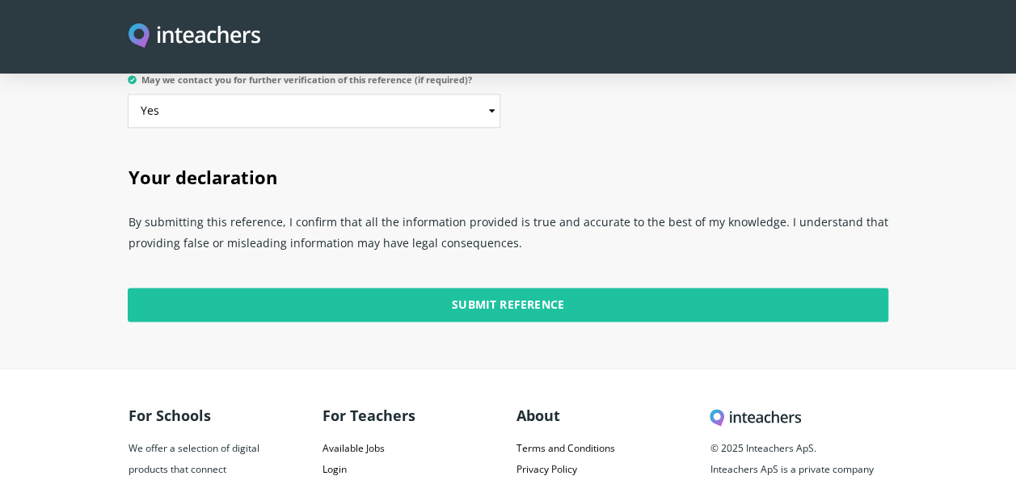
scroll to position [4186, 0]
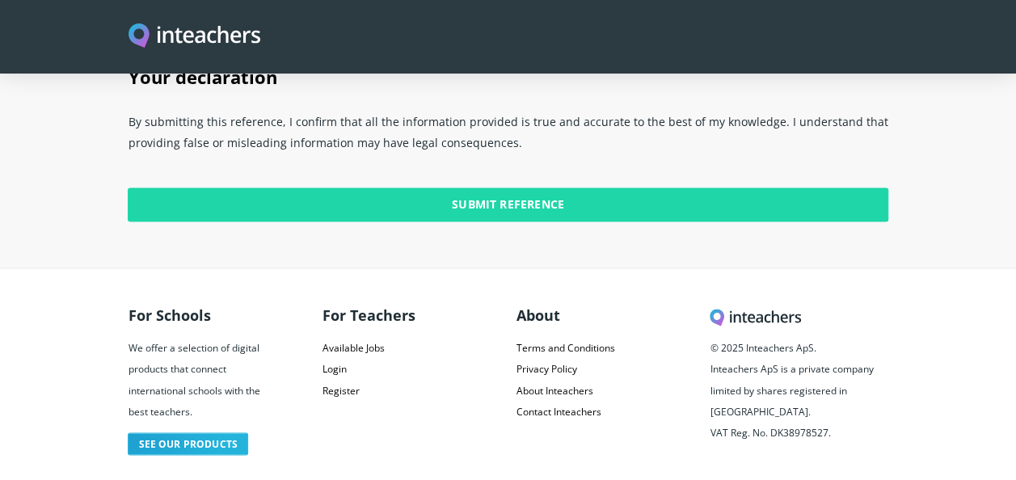
click at [500, 188] on input "Submit Reference" at bounding box center [508, 205] width 760 height 34
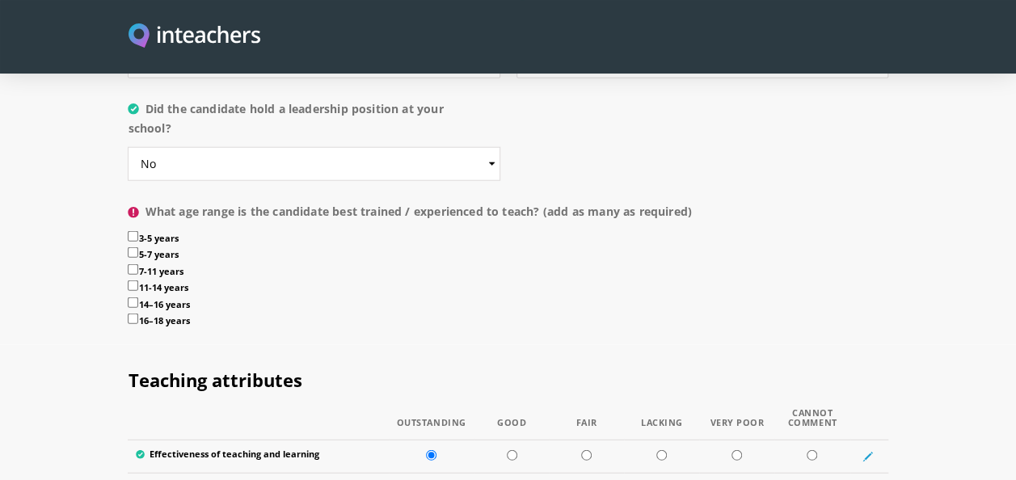
scroll to position [1870, 0]
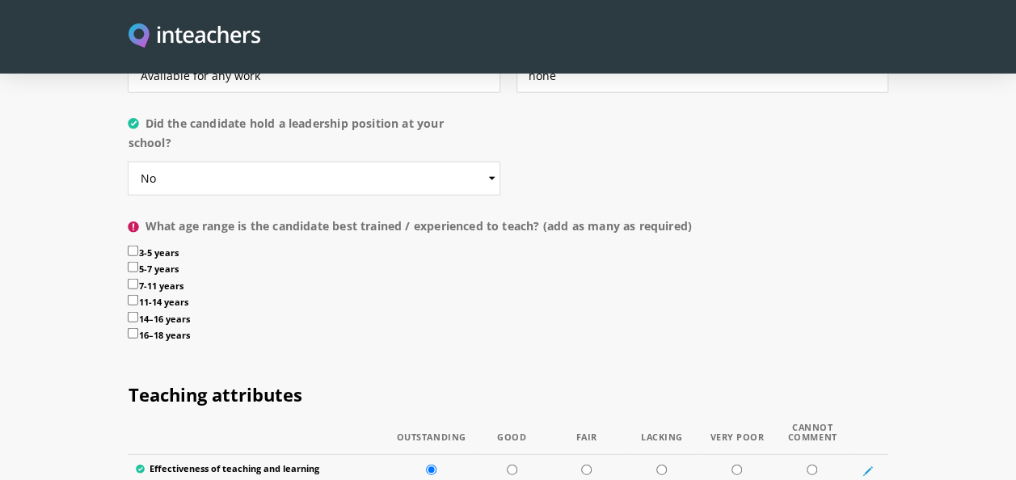
click at [156, 246] on label "3-5 years" at bounding box center [508, 254] width 760 height 17
click at [138, 246] on input "3-5 years" at bounding box center [133, 251] width 11 height 11
checkbox input "true"
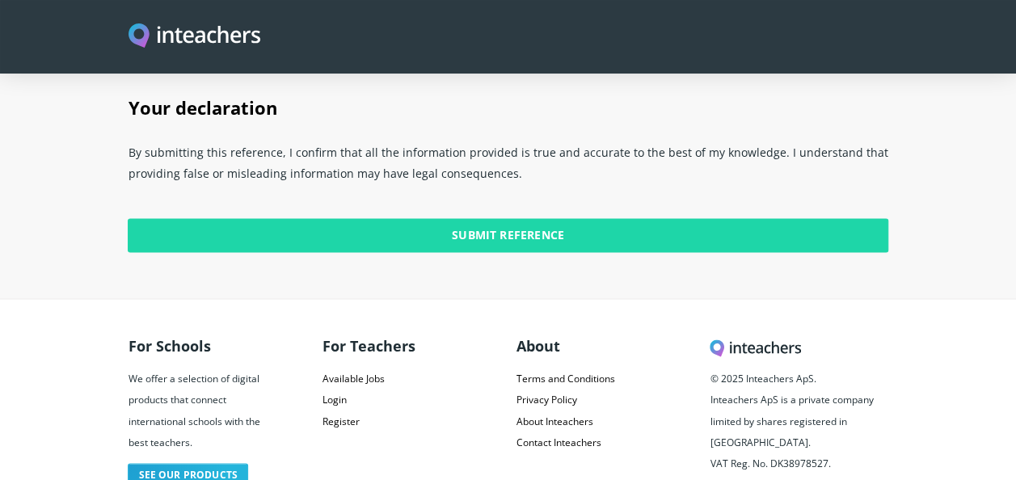
scroll to position [4186, 0]
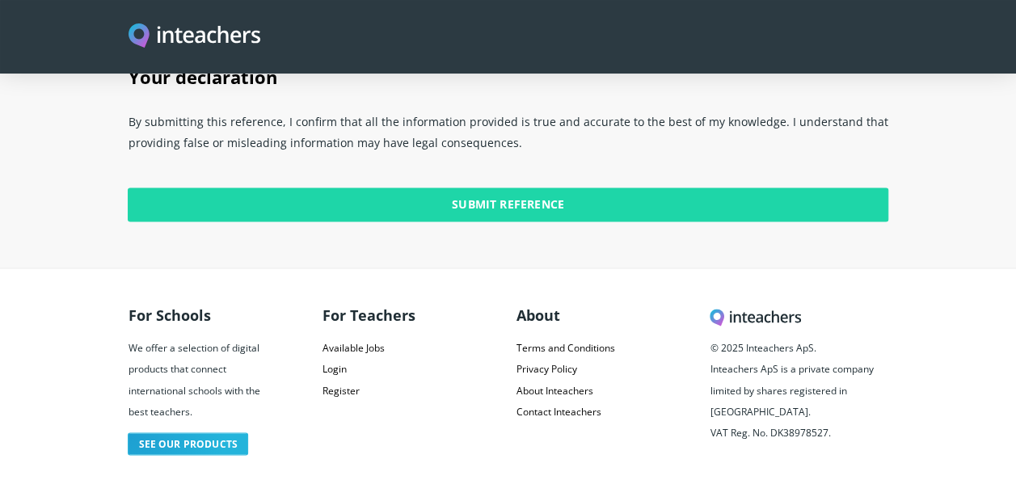
click at [509, 188] on input "Submit Reference" at bounding box center [508, 205] width 760 height 34
